Goal: Transaction & Acquisition: Purchase product/service

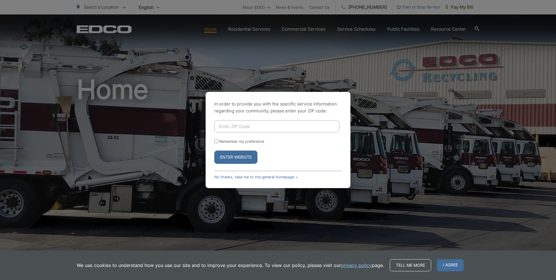
click at [234, 161] on button "Enter Website" at bounding box center [235, 157] width 43 height 13
click at [452, 264] on span "I agree" at bounding box center [450, 266] width 27 height 12
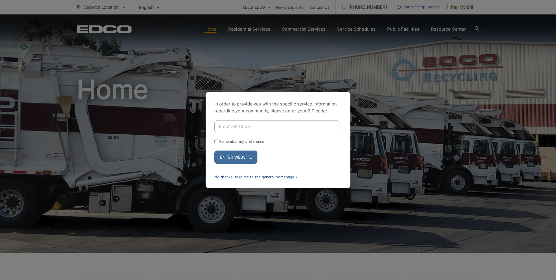
click at [272, 177] on link "No thanks, take me to the general homepage >" at bounding box center [255, 177] width 83 height 4
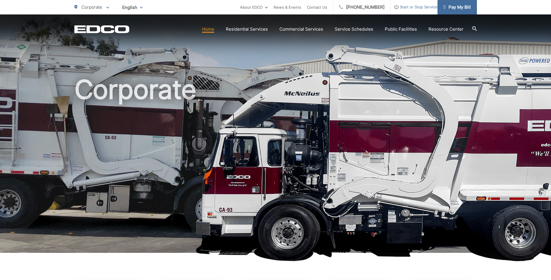
click at [451, 7] on span "Pay My Bill" at bounding box center [456, 7] width 27 height 7
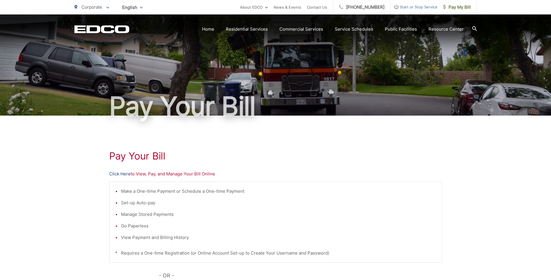
click at [123, 175] on link "Click Here" at bounding box center [119, 174] width 21 height 7
